Goal: Task Accomplishment & Management: Complete application form

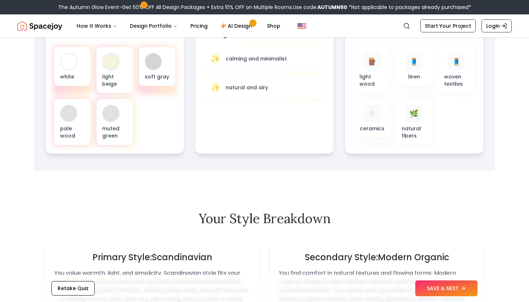
scroll to position [290, 0]
click at [437, 292] on button "SAVE & NEXT" at bounding box center [446, 288] width 62 height 16
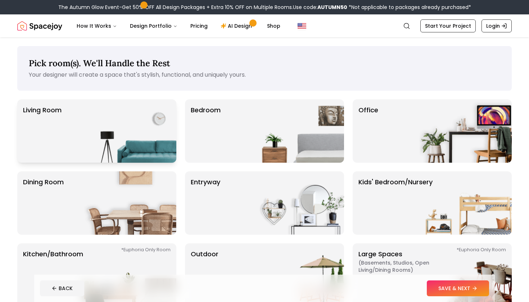
click at [132, 134] on img at bounding box center [130, 130] width 92 height 63
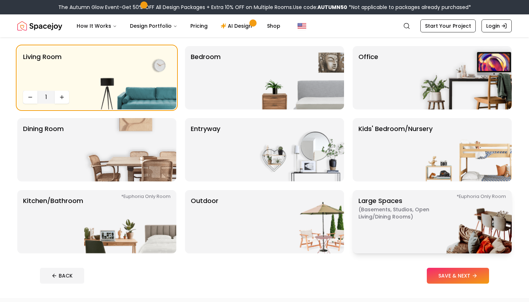
scroll to position [55, 0]
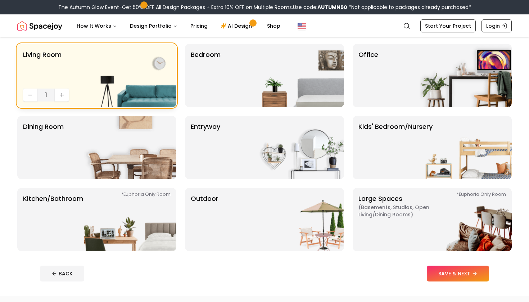
click at [169, 92] on img at bounding box center [130, 75] width 92 height 63
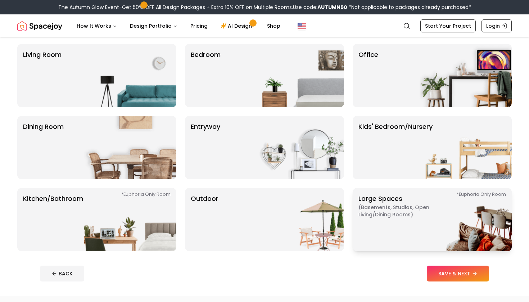
click at [416, 217] on span "( Basements, Studios, Open living/dining rooms )" at bounding box center [404, 211] width 90 height 14
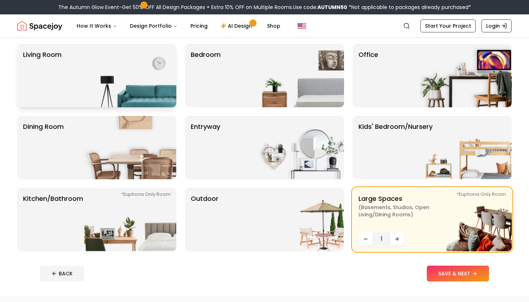
click at [101, 52] on img at bounding box center [130, 75] width 92 height 63
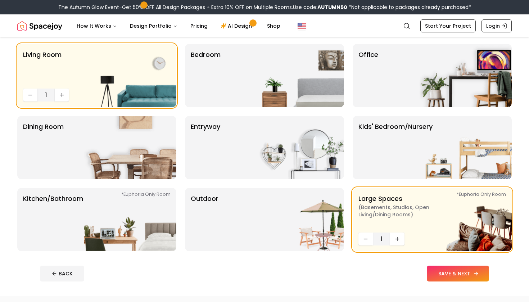
click at [447, 272] on button "SAVE & NEXT" at bounding box center [458, 274] width 62 height 16
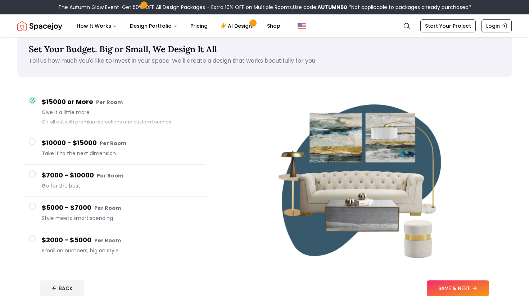
scroll to position [14, 0]
click at [448, 287] on button "SAVE & NEXT" at bounding box center [458, 288] width 62 height 16
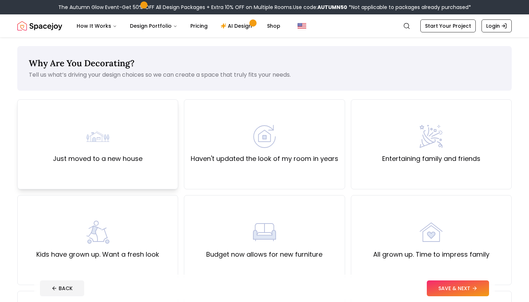
click at [141, 167] on div "Just moved to a new house" at bounding box center [97, 144] width 161 height 90
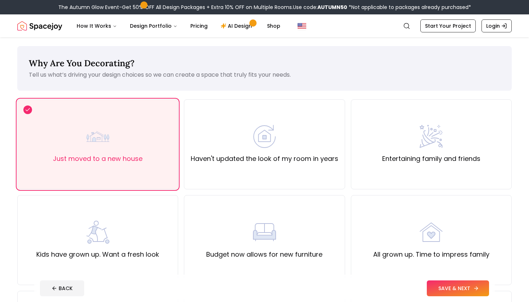
click at [454, 285] on button "SAVE & NEXT" at bounding box center [458, 288] width 62 height 16
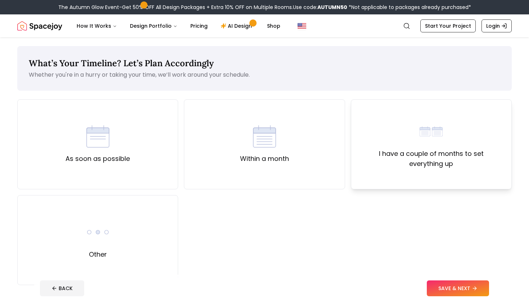
click at [352, 174] on div "I have a couple of months to set everything up" at bounding box center [431, 144] width 161 height 90
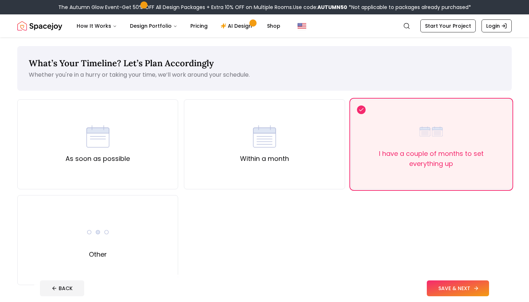
click at [436, 286] on button "SAVE & NEXT" at bounding box center [458, 288] width 62 height 16
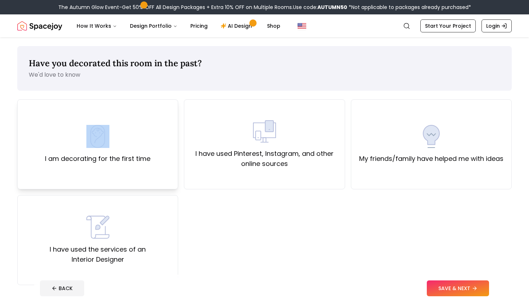
click at [120, 143] on div "I am decorating for the first time" at bounding box center [97, 144] width 105 height 39
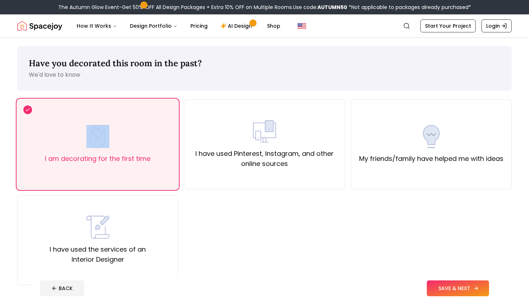
click at [444, 290] on button "SAVE & NEXT" at bounding box center [458, 288] width 62 height 16
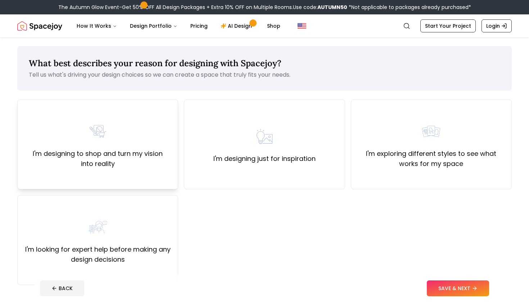
click at [109, 159] on label "I'm designing to shop and turn my vision into reality" at bounding box center [97, 159] width 149 height 20
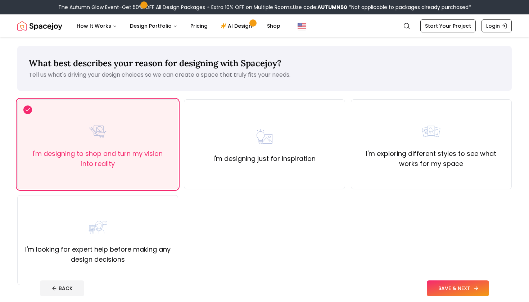
click at [445, 287] on button "SAVE & NEXT" at bounding box center [458, 288] width 62 height 16
